Goal: Find specific page/section: Find specific page/section

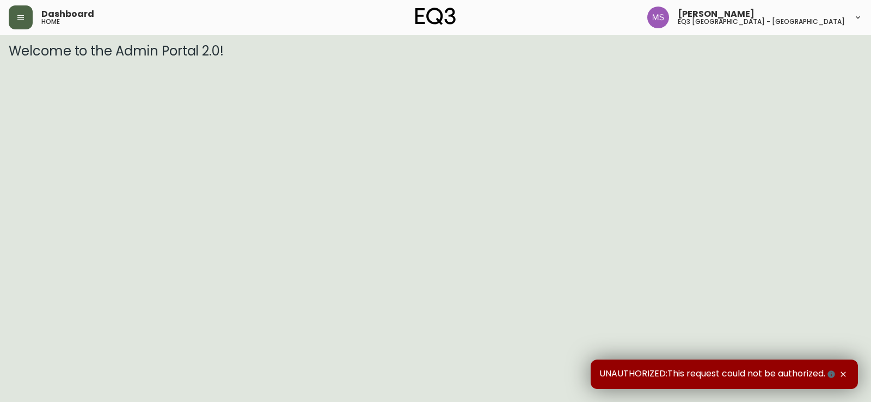
click at [25, 10] on button "button" at bounding box center [21, 17] width 24 height 24
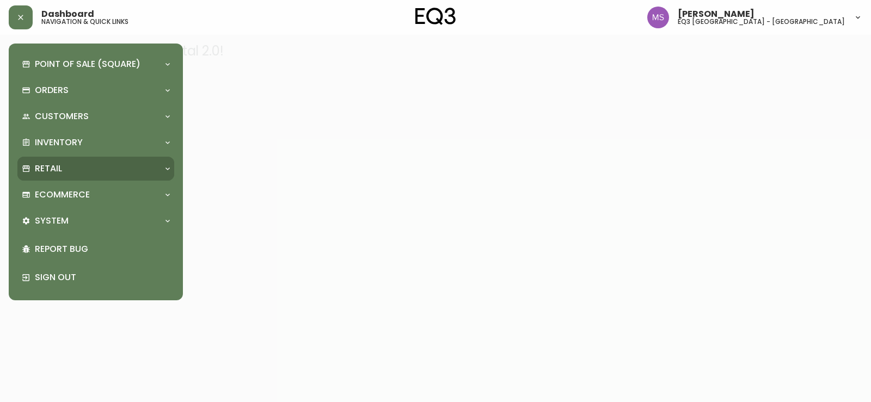
click at [72, 173] on div "Retail" at bounding box center [90, 169] width 137 height 12
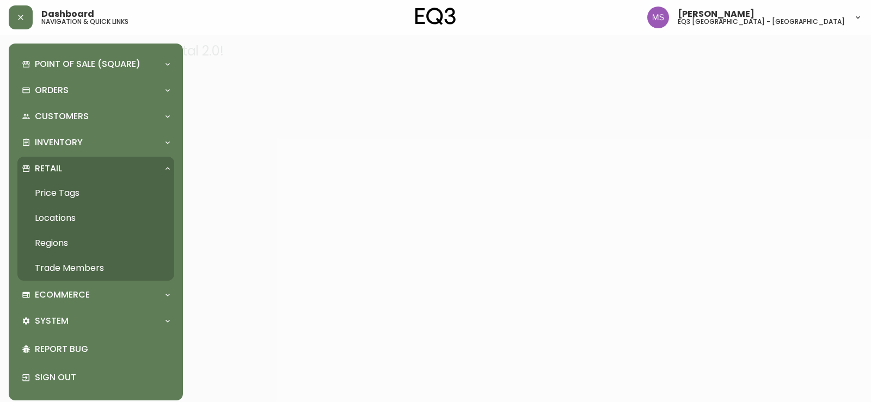
click at [73, 197] on link "Price Tags" at bounding box center [95, 193] width 157 height 25
